Goal: Transaction & Acquisition: Book appointment/travel/reservation

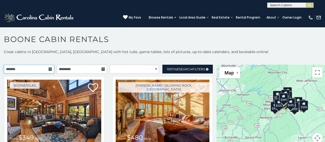
click at [23, 68] on input "text" at bounding box center [29, 69] width 50 height 9
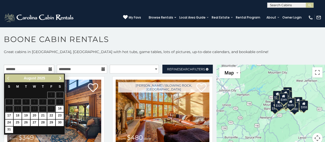
click at [60, 77] on span "Next" at bounding box center [60, 78] width 4 height 4
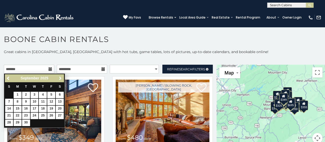
click at [60, 77] on span "Next" at bounding box center [60, 78] width 4 height 4
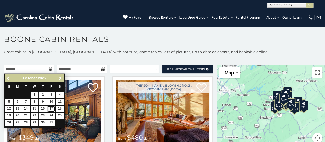
click at [51, 107] on link "17" at bounding box center [51, 108] width 8 height 6
type input "**********"
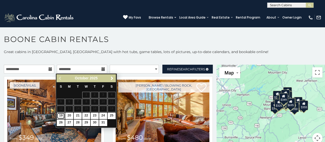
click at [59, 113] on link "19" at bounding box center [61, 115] width 8 height 6
type input "**********"
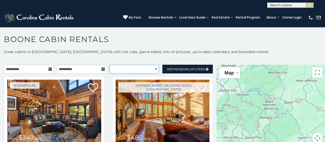
click at [142, 72] on select "**********" at bounding box center [134, 69] width 49 height 9
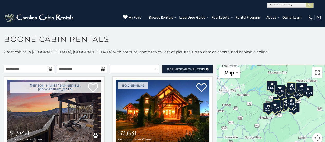
drag, startPoint x: 140, startPoint y: 60, endPoint x: 155, endPoint y: 64, distance: 15.1
click at [140, 60] on p at bounding box center [162, 59] width 325 height 5
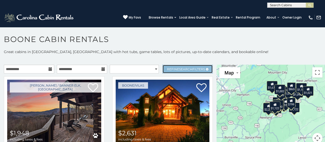
click at [180, 70] on span "Search" at bounding box center [185, 69] width 13 height 4
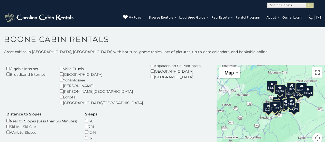
scroll to position [26, 0]
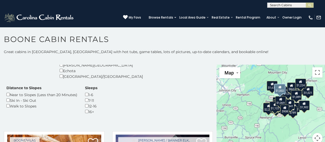
scroll to position [129, 0]
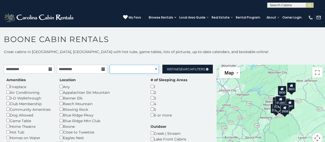
click at [154, 69] on select "**********" at bounding box center [134, 69] width 49 height 9
select select "*********"
click at [110, 65] on select "**********" at bounding box center [134, 69] width 49 height 9
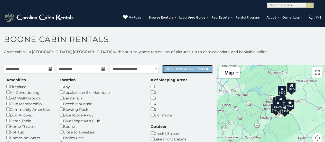
click at [180, 69] on span "Search" at bounding box center [185, 69] width 13 height 4
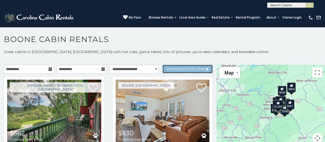
click at [180, 69] on span "Search" at bounding box center [185, 69] width 13 height 4
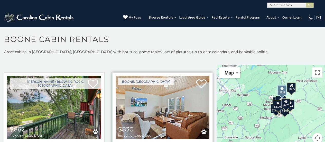
scroll to position [180, 0]
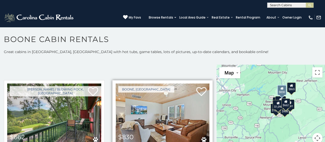
click at [170, 111] on img at bounding box center [163, 114] width 94 height 63
click at [163, 114] on img at bounding box center [163, 114] width 94 height 63
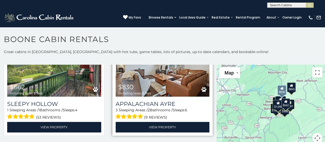
scroll to position [232, 0]
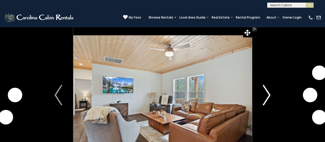
click at [268, 94] on img "Next" at bounding box center [267, 95] width 8 height 21
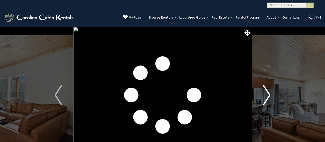
click at [268, 94] on img "Next" at bounding box center [267, 95] width 8 height 21
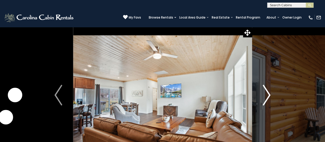
click at [268, 94] on img "Next" at bounding box center [267, 95] width 8 height 21
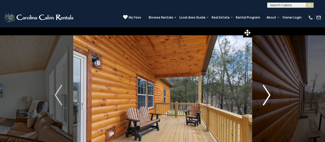
click at [268, 94] on img "Next" at bounding box center [267, 95] width 8 height 21
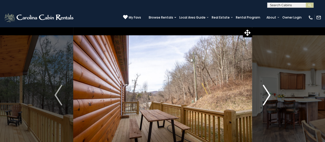
click at [267, 94] on img "Next" at bounding box center [267, 95] width 8 height 21
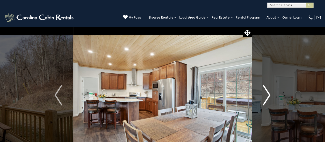
click at [267, 94] on img "Next" at bounding box center [267, 95] width 8 height 21
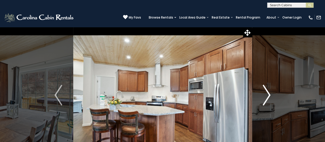
click at [267, 94] on img "Next" at bounding box center [267, 95] width 8 height 21
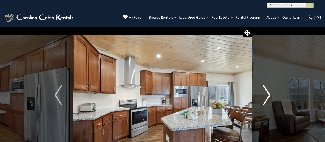
click at [267, 94] on img "Next" at bounding box center [267, 95] width 8 height 21
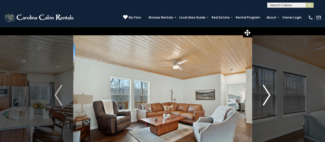
click at [267, 94] on img "Next" at bounding box center [267, 95] width 8 height 21
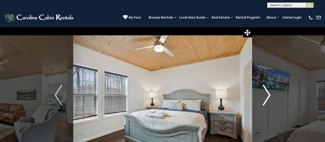
click at [267, 93] on img "Next" at bounding box center [267, 95] width 8 height 21
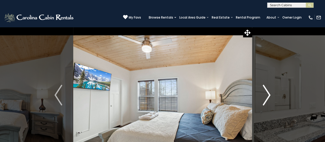
click at [267, 93] on img "Next" at bounding box center [267, 95] width 8 height 21
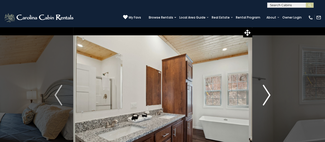
click at [266, 92] on img "Next" at bounding box center [267, 95] width 8 height 21
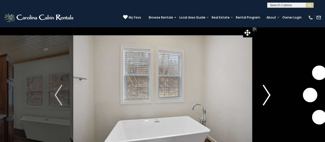
click at [265, 93] on img "Next" at bounding box center [267, 95] width 8 height 21
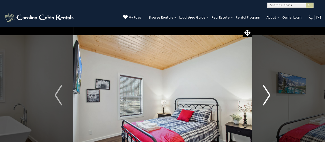
click at [265, 93] on img "Next" at bounding box center [267, 95] width 8 height 21
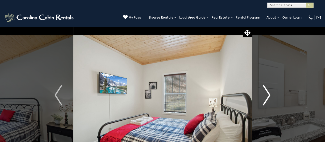
click at [265, 95] on img "Next" at bounding box center [267, 95] width 8 height 21
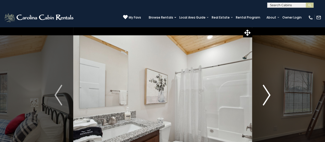
click at [267, 95] on img "Next" at bounding box center [267, 95] width 8 height 21
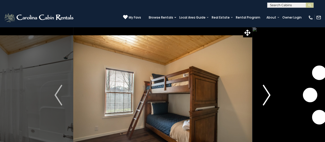
click at [267, 95] on img "Next" at bounding box center [267, 95] width 8 height 21
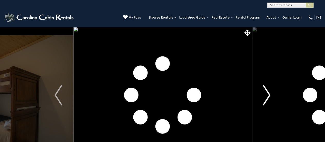
click at [267, 95] on img "Next" at bounding box center [267, 95] width 8 height 21
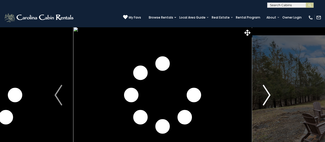
click at [267, 95] on img "Next" at bounding box center [267, 95] width 8 height 21
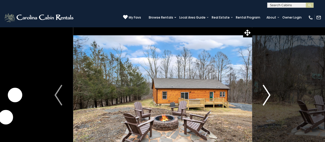
click at [267, 95] on img "Next" at bounding box center [267, 95] width 8 height 21
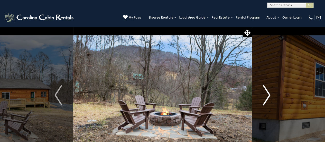
click at [267, 95] on img "Next" at bounding box center [267, 95] width 8 height 21
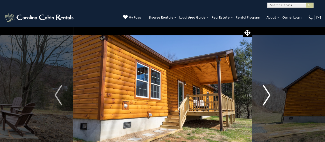
click at [267, 95] on img "Next" at bounding box center [267, 95] width 8 height 21
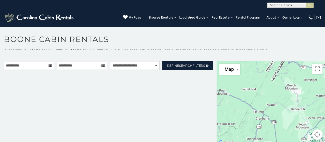
scroll to position [5, 0]
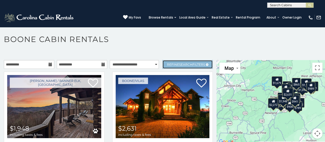
click at [179, 64] on span "Search" at bounding box center [185, 65] width 13 height 4
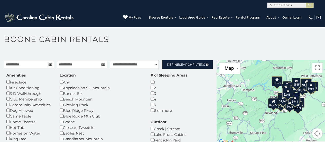
click at [154, 31] on section "**********" at bounding box center [162, 86] width 325 height 118
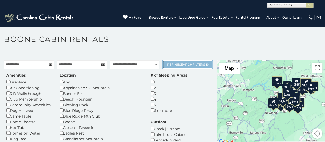
click at [187, 64] on span "Search" at bounding box center [185, 65] width 13 height 4
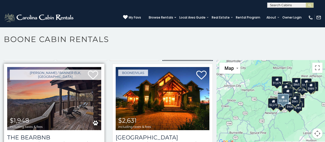
scroll to position [0, 0]
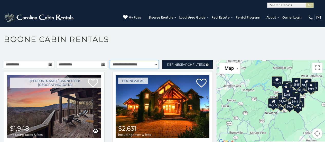
click at [152, 62] on select "**********" at bounding box center [134, 64] width 49 height 9
click at [110, 60] on select "**********" at bounding box center [134, 64] width 49 height 9
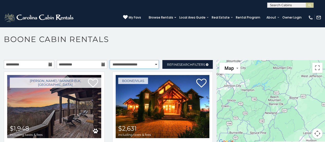
click at [152, 65] on select "**********" at bounding box center [134, 64] width 49 height 9
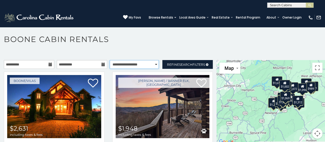
select select "*********"
click at [110, 60] on select "**********" at bounding box center [134, 64] width 49 height 9
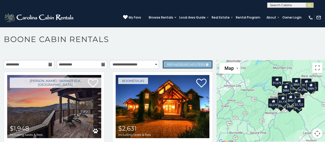
click at [189, 63] on span "Refine Search Filters" at bounding box center [186, 65] width 38 height 4
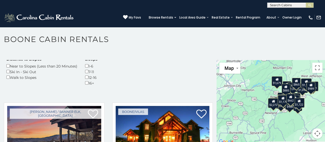
scroll to position [154, 0]
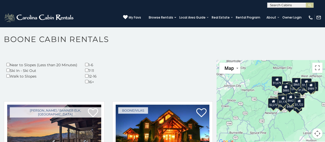
click at [66, 65] on div "Amenities Fireplace Air Conditioning 3-D Walkthrough Club Membership Community …" at bounding box center [109, 4] width 212 height 172
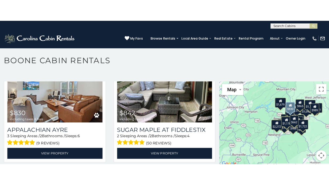
scroll to position [669, 0]
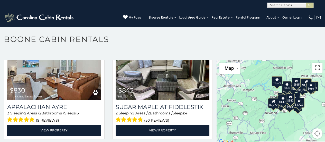
click at [314, 72] on button "Toggle fullscreen view" at bounding box center [318, 68] width 10 height 10
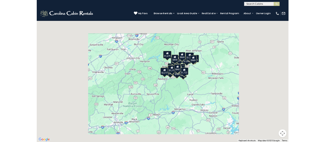
scroll to position [675, 0]
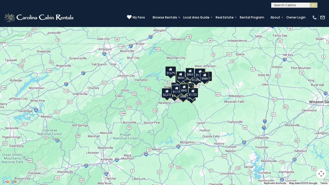
click at [130, 76] on div "$1,948 $2,631 $1,170 $1,456 $1,722 $2,037 $662 $816 $830 $842 $892 $893 $914 $1…" at bounding box center [164, 92] width 329 height 185
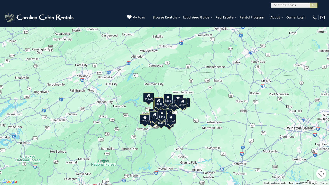
drag, startPoint x: 255, startPoint y: 76, endPoint x: 271, endPoint y: 55, distance: 26.6
click at [234, 103] on div "$1,948 $2,631 $1,170 $1,456 $1,722 $2,037 $662 $816 $830 $842 $892 $893 $914 $1…" at bounding box center [164, 92] width 329 height 185
click at [324, 10] on button "Toggle fullscreen view" at bounding box center [321, 8] width 10 height 10
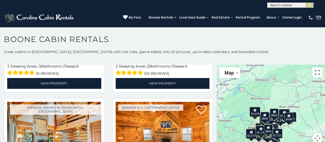
scroll to position [3, 0]
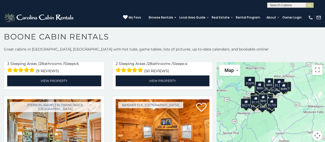
drag, startPoint x: 308, startPoint y: 132, endPoint x: 304, endPoint y: 103, distance: 29.5
click at [304, 103] on div "$1,948 $2,631 $1,170 $1,456 $1,722 $2,037 $662 $816 $830 $842 $892 $893 $914 $1…" at bounding box center [271, 104] width 109 height 85
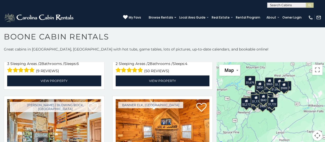
click at [315, 136] on button "Map camera controls" at bounding box center [318, 135] width 10 height 10
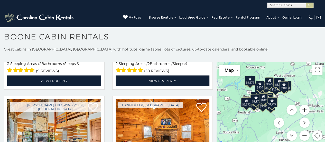
click at [302, 110] on button "Zoom in" at bounding box center [305, 109] width 10 height 10
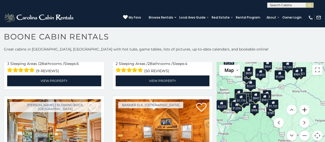
click at [302, 110] on button "Zoom in" at bounding box center [305, 109] width 10 height 10
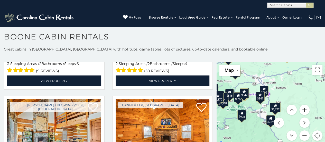
click at [302, 110] on button "Zoom in" at bounding box center [305, 109] width 10 height 10
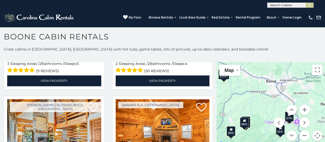
drag, startPoint x: 274, startPoint y: 78, endPoint x: 307, endPoint y: 115, distance: 50.5
click at [307, 115] on div "$1,948 $2,631 $1,170 $1,456 $1,722 $2,037 $662 $816 $830 $842 $892 $893 $914 $1…" at bounding box center [271, 104] width 109 height 85
click at [287, 116] on menu at bounding box center [292, 122] width 36 height 36
click at [287, 120] on menu at bounding box center [292, 122] width 36 height 36
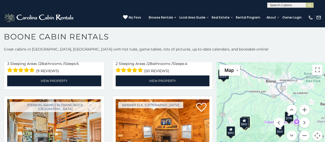
click at [254, 97] on div "$1,948 $2,631 $1,170 $1,456 $1,722 $2,037 $662 $816 $830 $842 $892 $893 $914 $1…" at bounding box center [271, 104] width 109 height 85
click at [314, 132] on button "Map camera controls" at bounding box center [318, 135] width 10 height 10
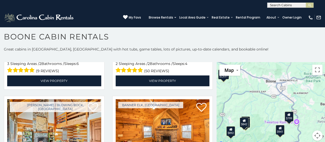
click at [288, 116] on icon at bounding box center [289, 114] width 3 height 4
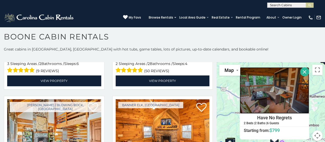
click at [278, 88] on img at bounding box center [274, 90] width 69 height 46
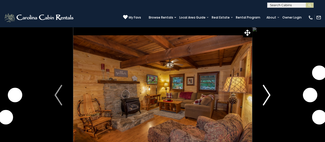
click at [276, 96] on button "Next" at bounding box center [267, 95] width 30 height 136
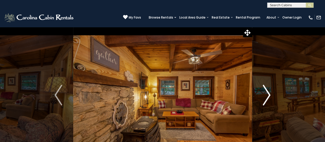
click at [271, 97] on button "Next" at bounding box center [267, 95] width 30 height 136
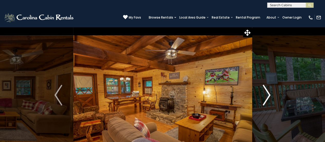
drag, startPoint x: 272, startPoint y: 97, endPoint x: 274, endPoint y: 96, distance: 3.0
click at [272, 97] on button "Next" at bounding box center [267, 95] width 30 height 136
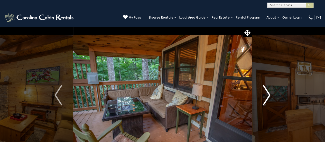
click at [262, 97] on button "Next" at bounding box center [267, 95] width 30 height 136
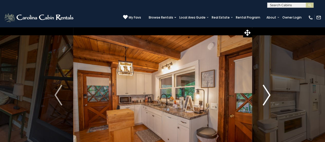
drag, startPoint x: 259, startPoint y: 97, endPoint x: 262, endPoint y: 97, distance: 2.6
click at [260, 97] on button "Next" at bounding box center [267, 95] width 30 height 136
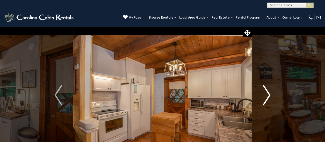
click at [262, 97] on button "Next" at bounding box center [267, 95] width 30 height 136
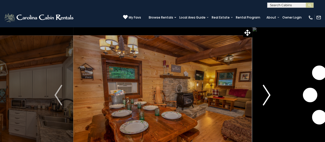
click at [262, 97] on button "Next" at bounding box center [267, 95] width 30 height 136
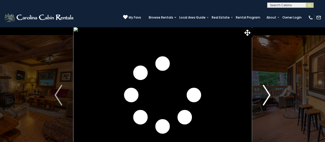
click at [262, 97] on button "Next" at bounding box center [267, 95] width 30 height 136
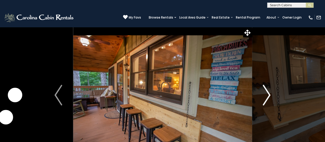
click at [262, 97] on button "Next" at bounding box center [267, 95] width 30 height 136
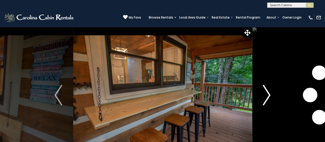
click at [262, 97] on button "Next" at bounding box center [267, 95] width 30 height 136
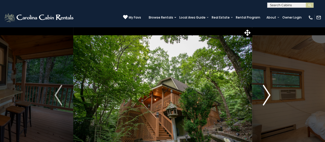
click at [270, 97] on img "Next" at bounding box center [267, 95] width 8 height 21
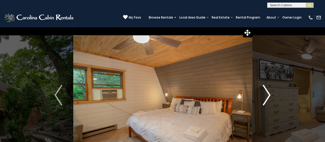
click at [270, 97] on img "Next" at bounding box center [267, 95] width 8 height 21
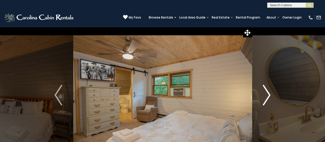
click at [270, 97] on img "Next" at bounding box center [267, 95] width 8 height 21
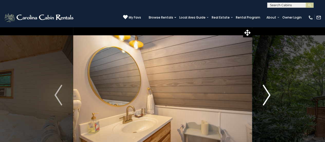
click at [270, 97] on img "Next" at bounding box center [267, 95] width 8 height 21
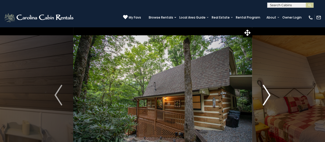
click at [269, 97] on img "Next" at bounding box center [267, 95] width 8 height 21
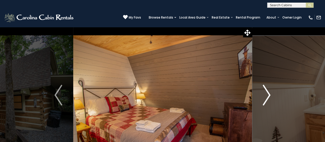
click at [269, 97] on img "Next" at bounding box center [267, 95] width 8 height 21
